Goal: Check status: Check status

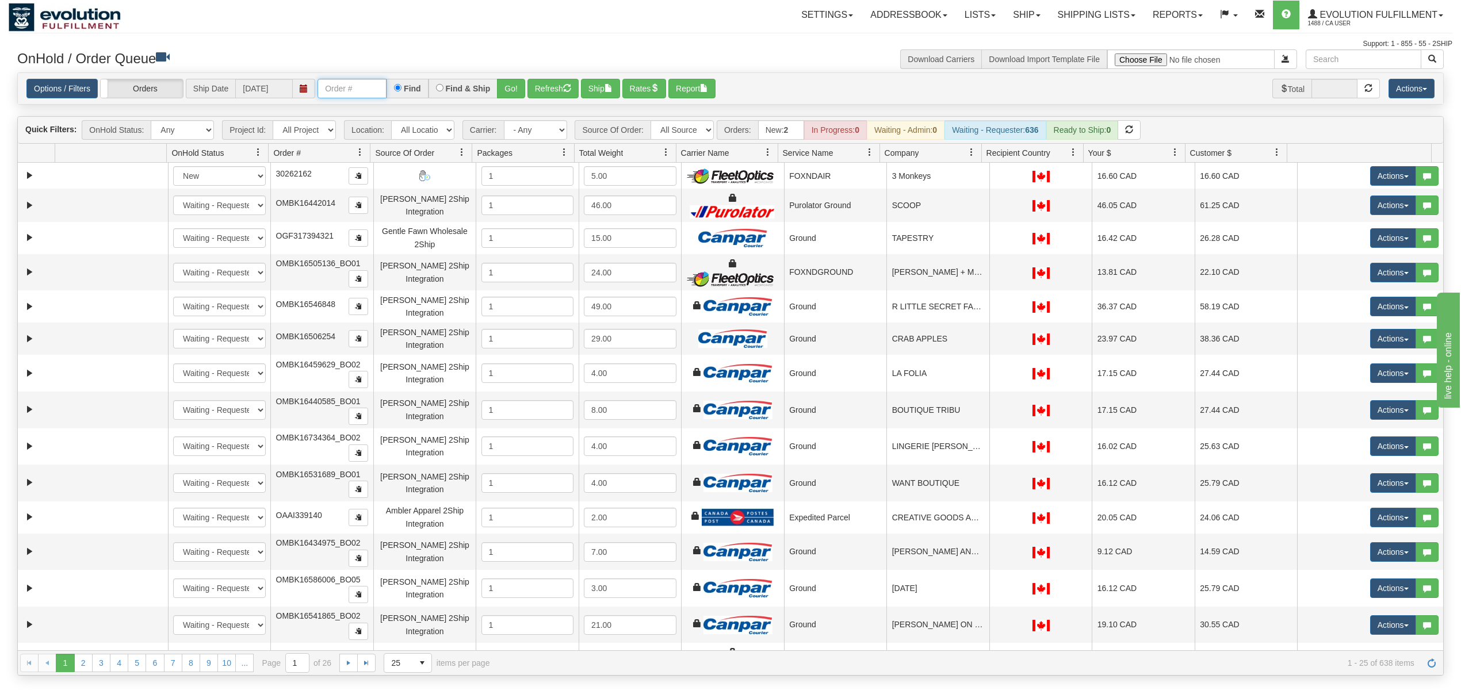
click at [366, 90] on input "text" at bounding box center [352, 89] width 69 height 20
type input "OTOFRW1122-1"
click at [511, 86] on button "Go!" at bounding box center [511, 89] width 28 height 20
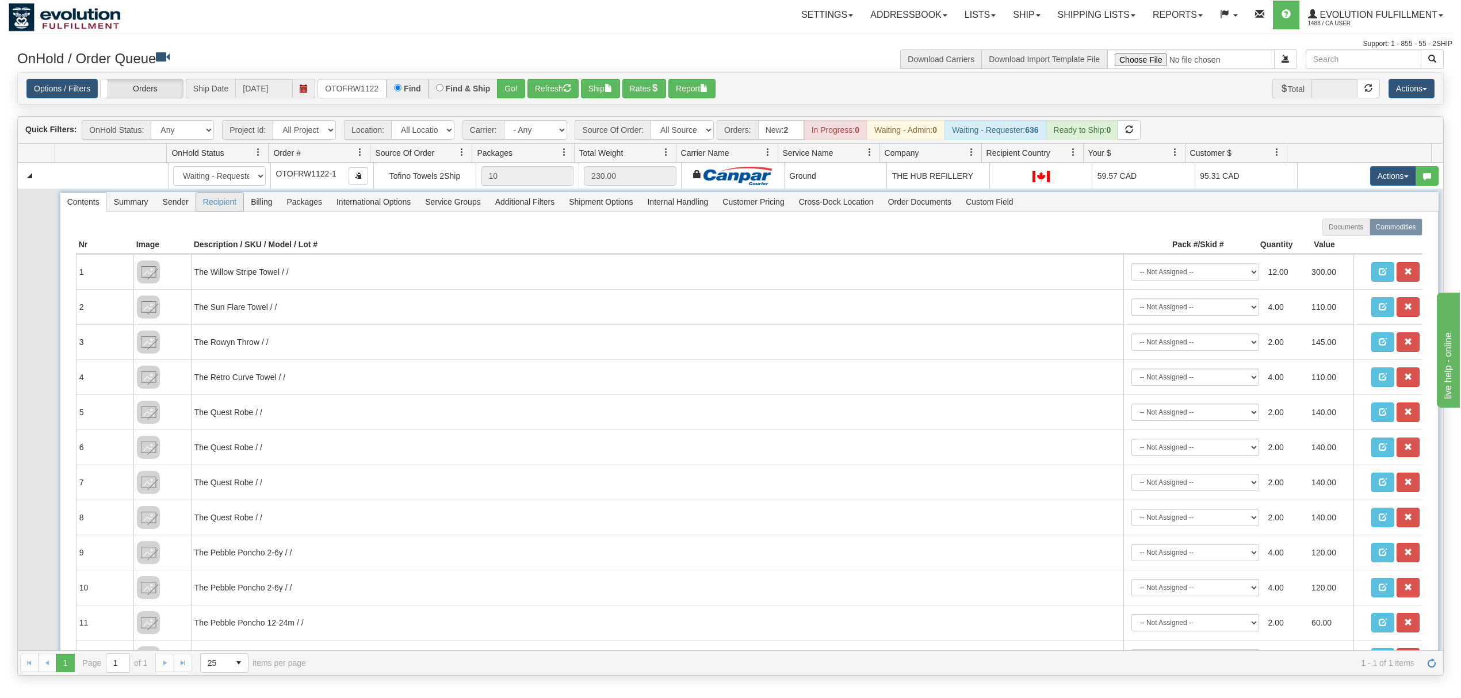
click at [220, 211] on span "Recipient" at bounding box center [219, 202] width 47 height 18
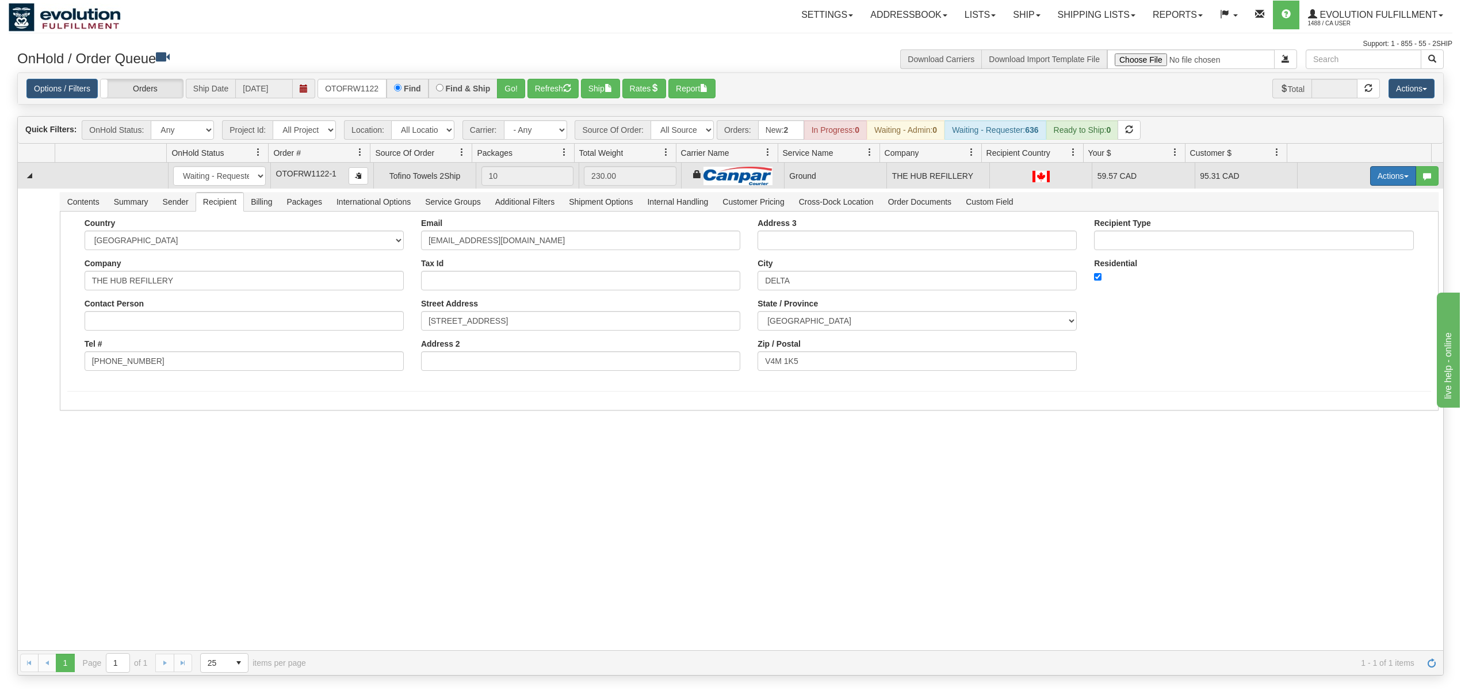
click at [1399, 176] on button "Actions" at bounding box center [1393, 176] width 46 height 20
click at [1345, 242] on link "Ship" at bounding box center [1370, 242] width 92 height 15
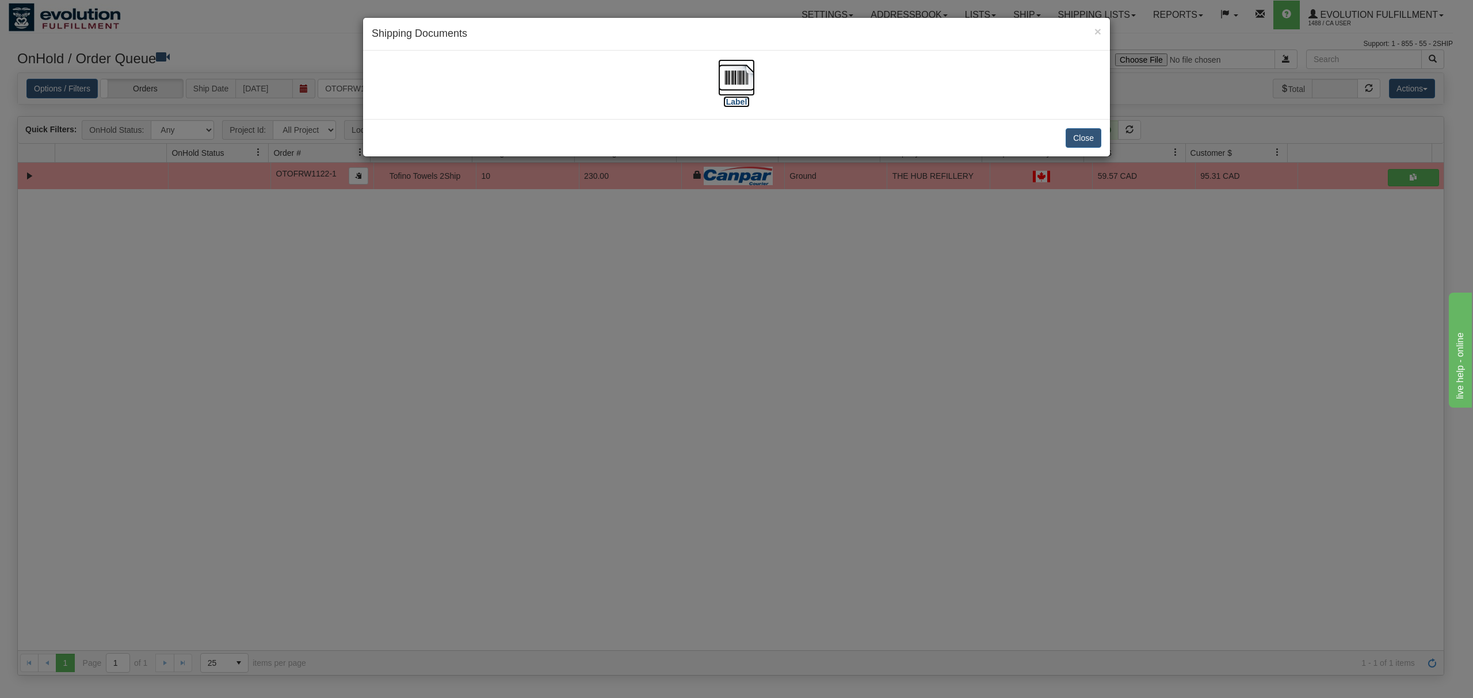
click at [742, 71] on img at bounding box center [736, 77] width 37 height 37
click at [1100, 140] on button "Close" at bounding box center [1083, 138] width 36 height 20
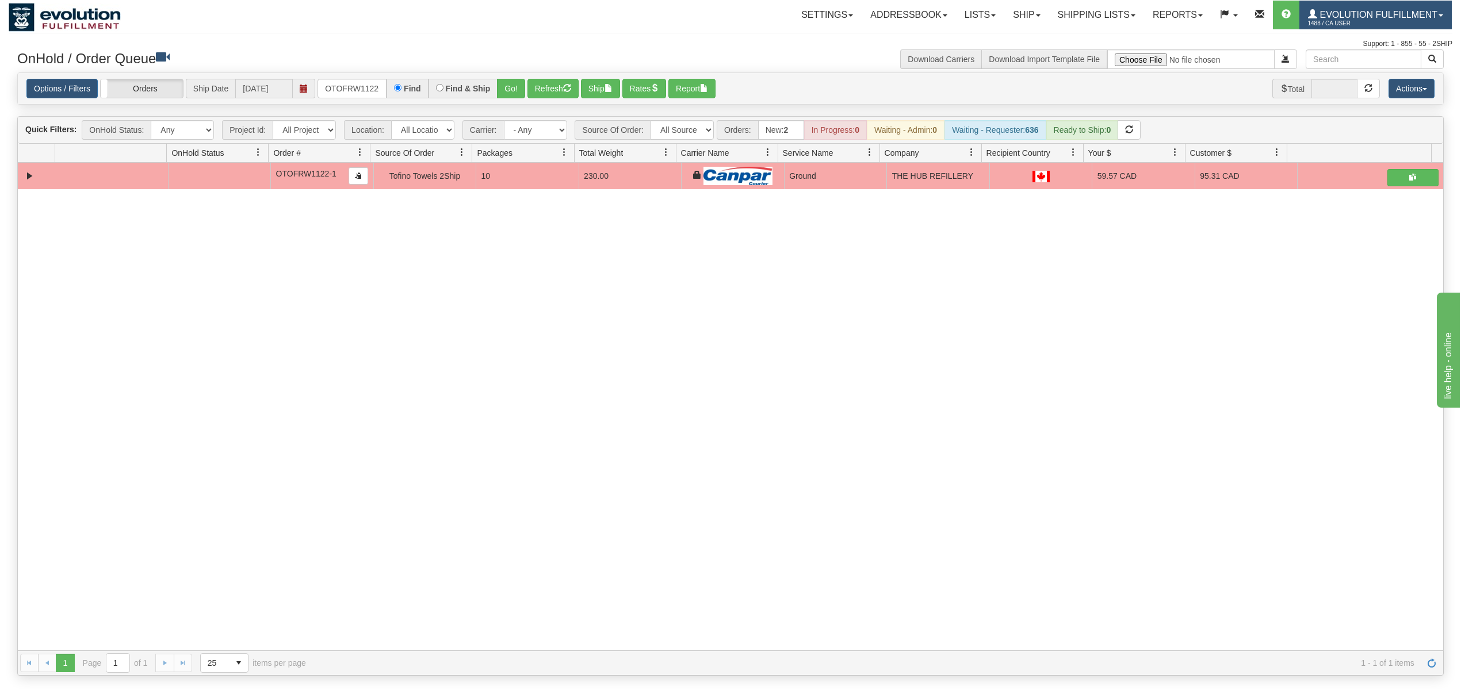
click at [1332, 28] on span "1488 / CA User" at bounding box center [1351, 24] width 86 height 12
click at [1347, 67] on span at bounding box center [1351, 70] width 8 height 8
